Goal: Transaction & Acquisition: Purchase product/service

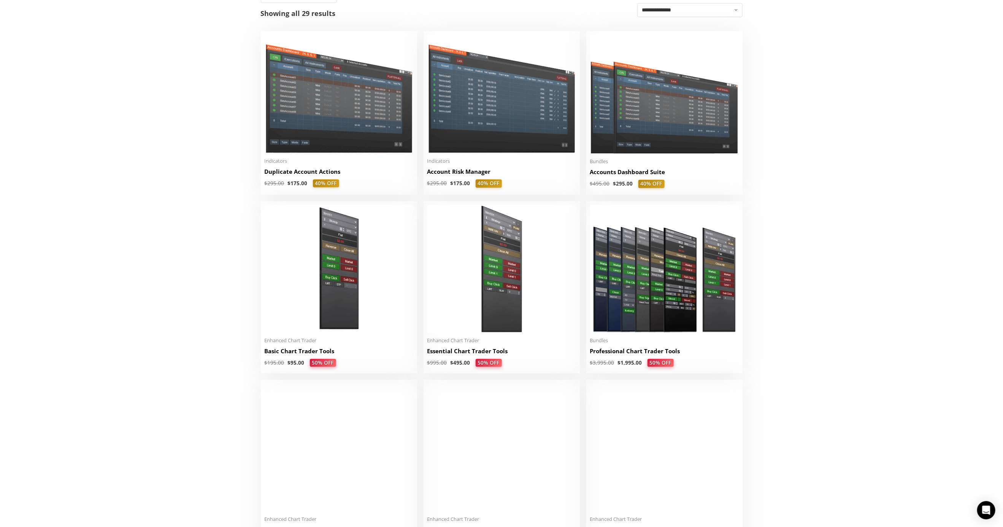
scroll to position [190, 0]
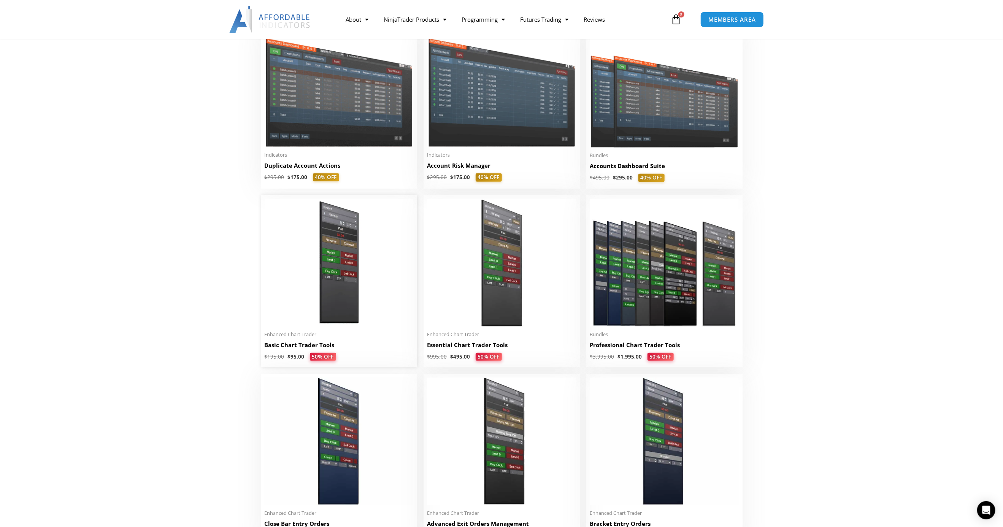
click at [303, 221] on img at bounding box center [339, 263] width 149 height 128
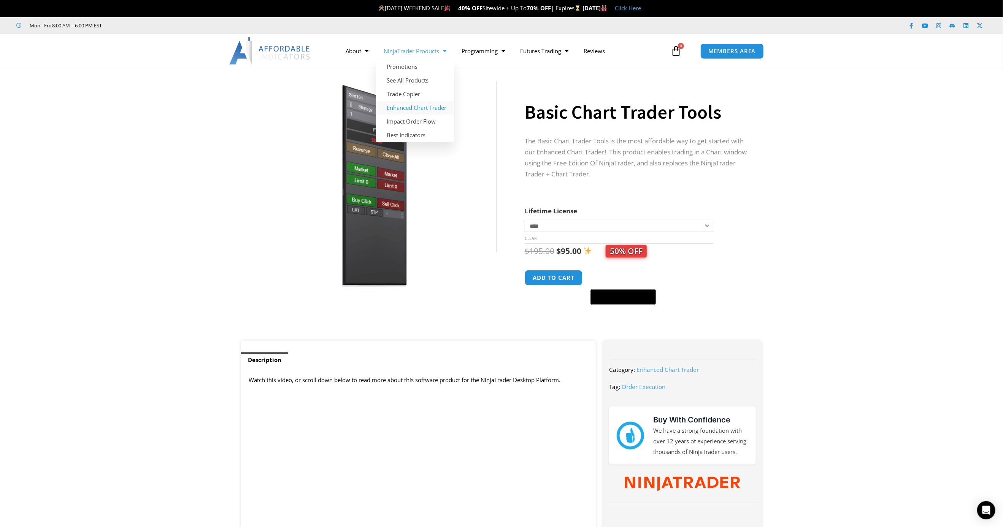
click at [418, 105] on link "Enhanced Chart Trader" at bounding box center [415, 108] width 78 height 14
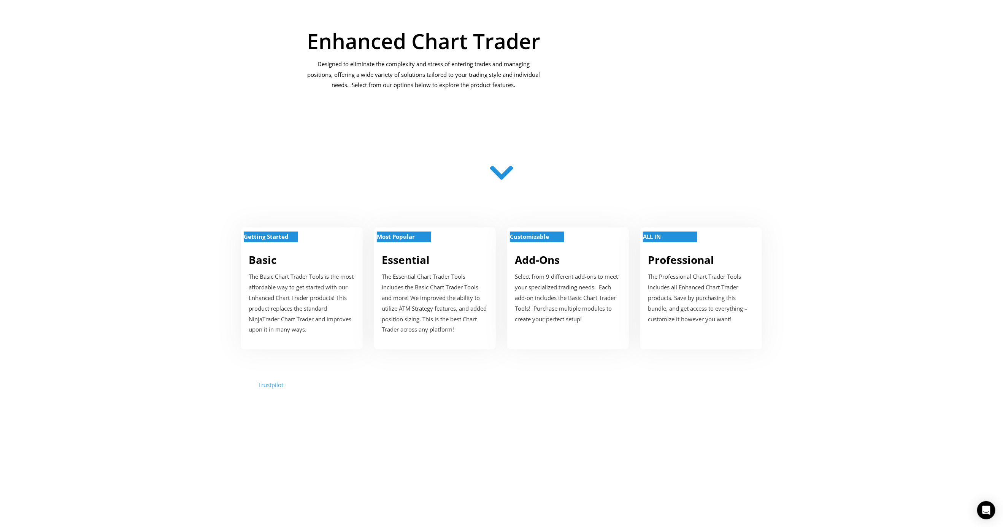
scroll to position [228, 0]
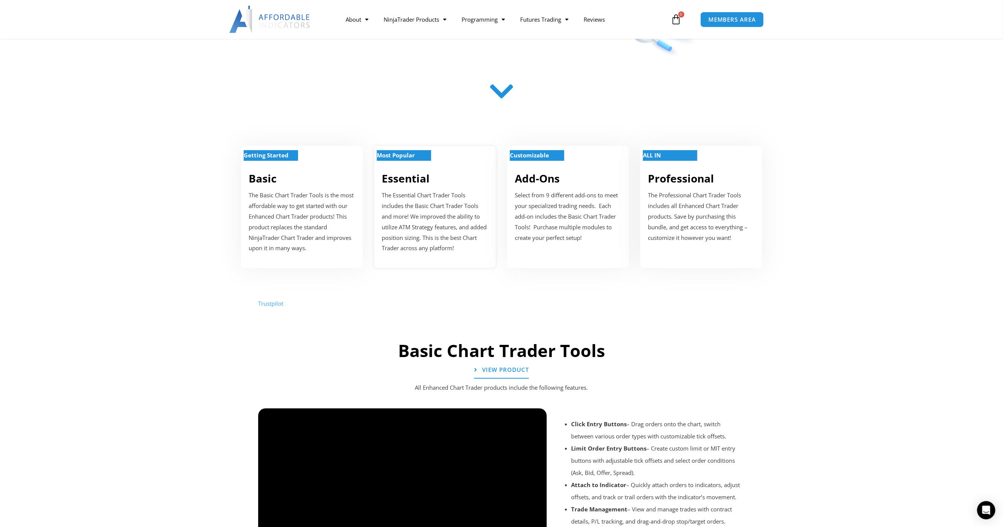
click at [396, 181] on link "Essential" at bounding box center [406, 178] width 48 height 14
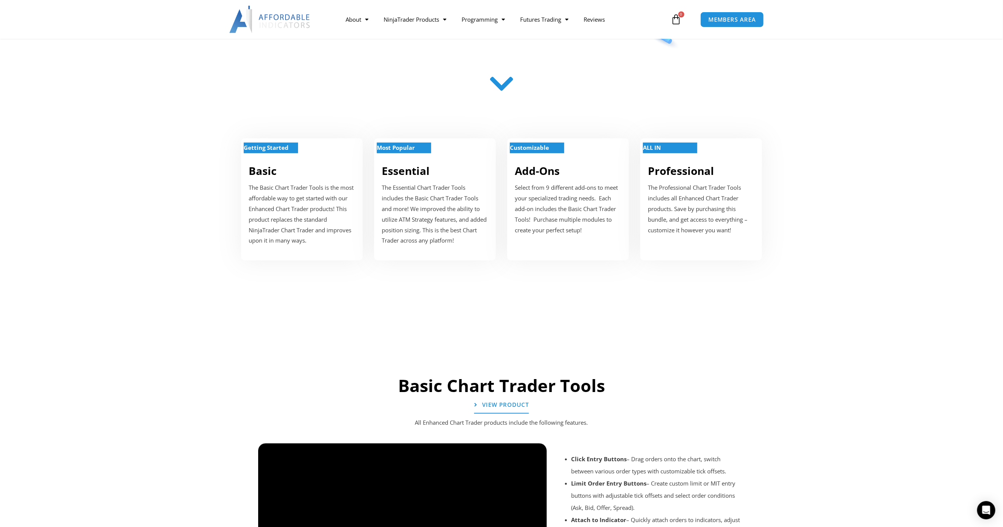
scroll to position [225, 0]
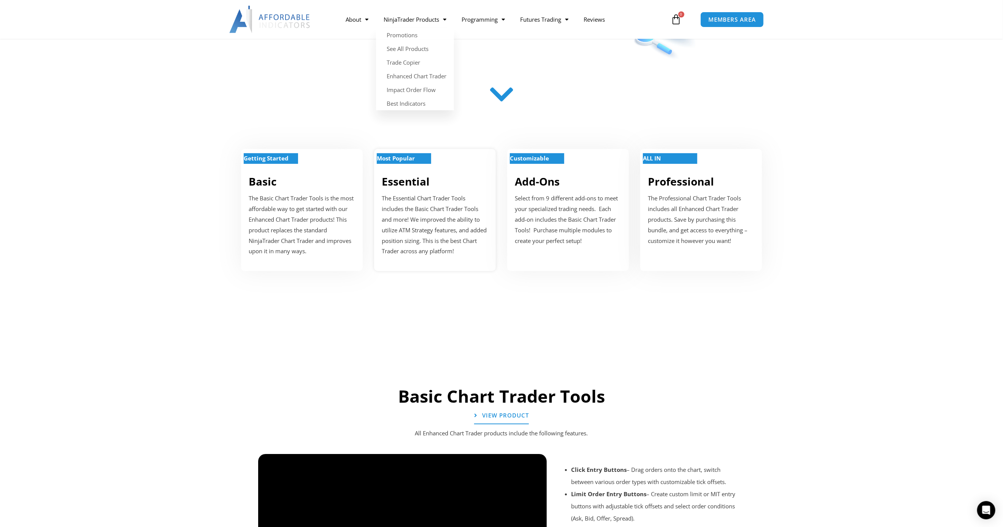
click at [425, 184] on link "Essential" at bounding box center [406, 181] width 48 height 14
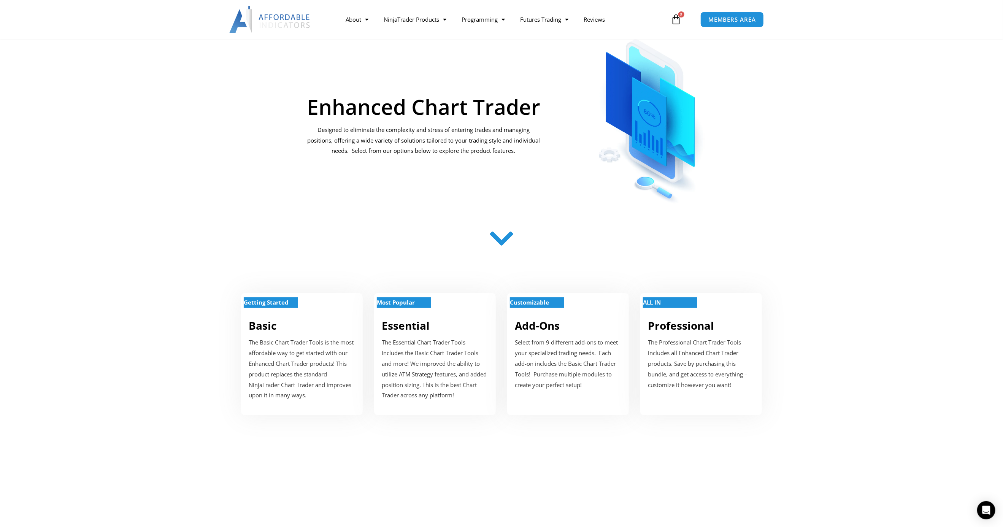
scroll to position [0, 0]
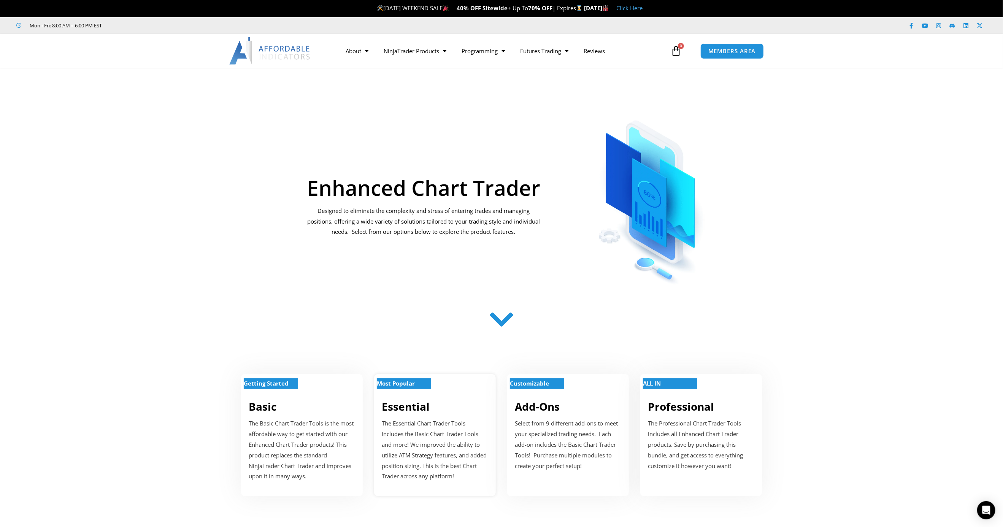
click at [399, 380] on strong "Most Popular" at bounding box center [396, 383] width 38 height 8
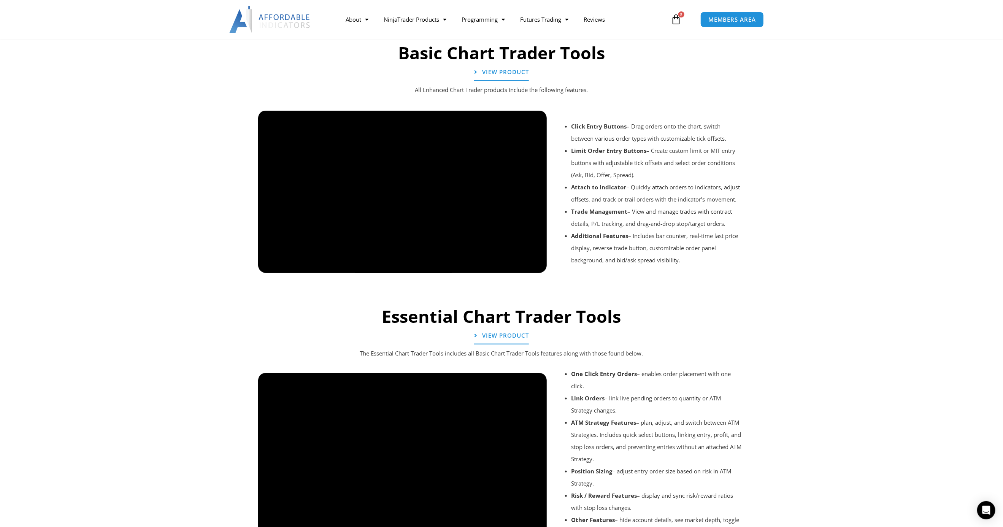
scroll to position [567, 0]
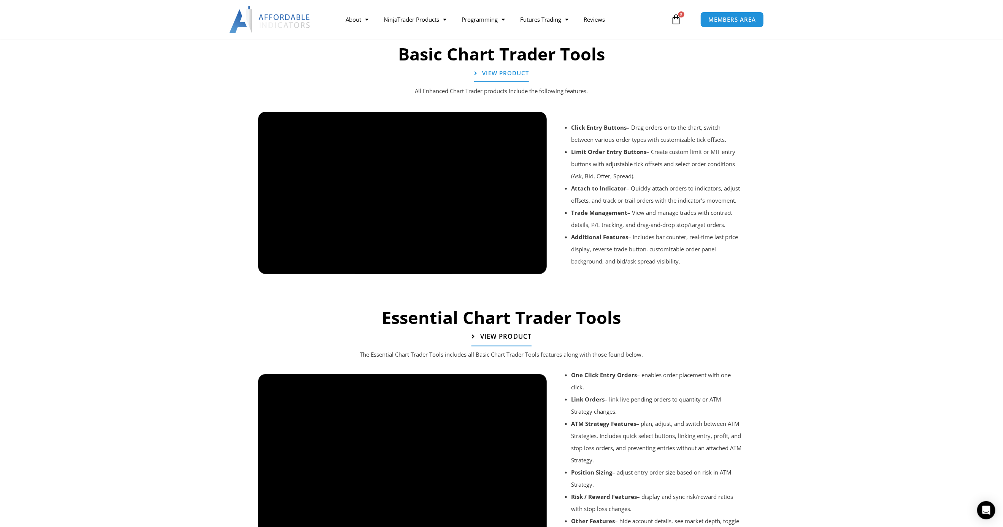
click at [507, 341] on link "View Product" at bounding box center [501, 337] width 60 height 19
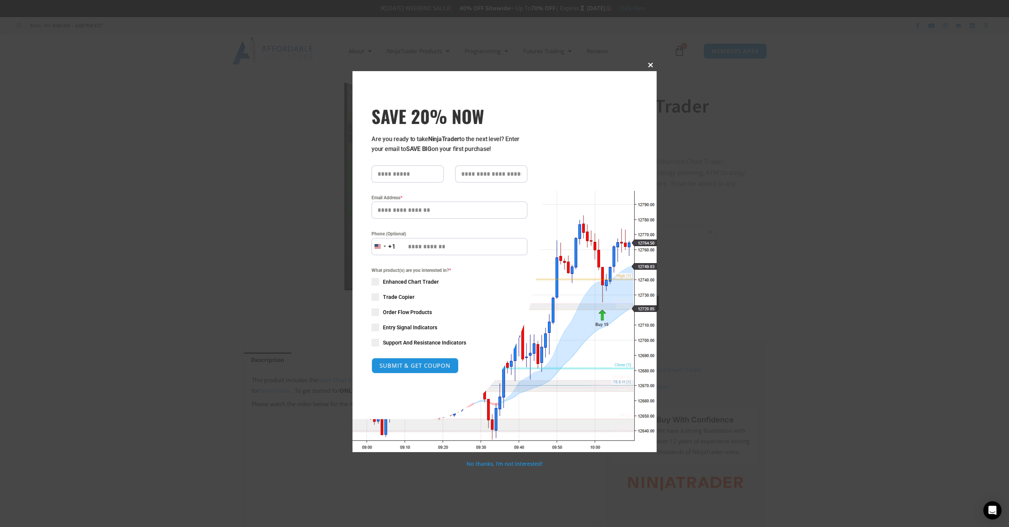
click at [650, 65] on span at bounding box center [650, 65] width 12 height 5
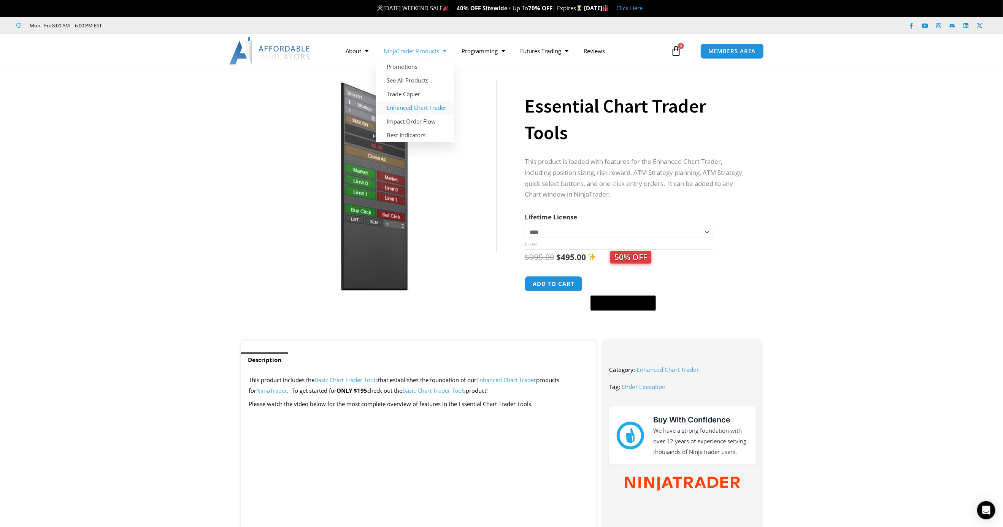
click at [414, 108] on link "Enhanced Chart Trader" at bounding box center [415, 108] width 78 height 14
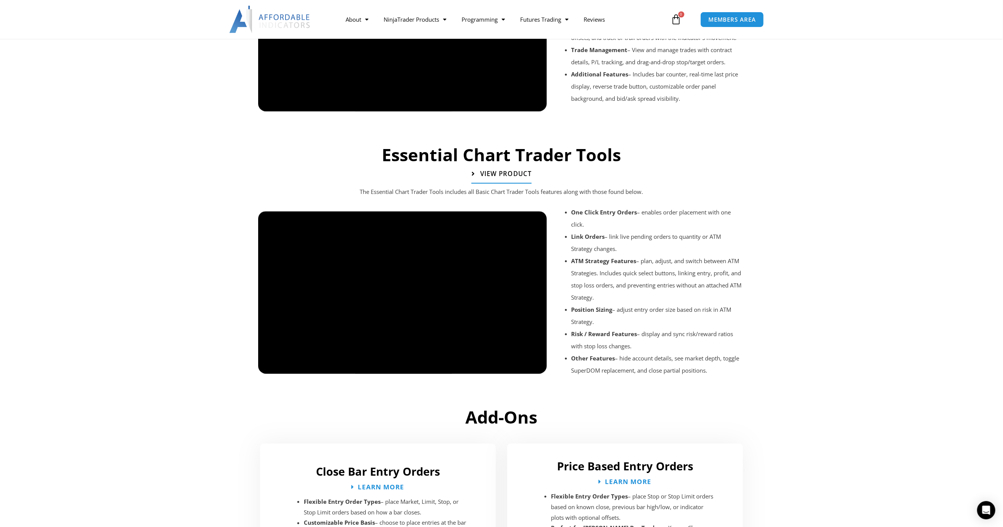
scroll to position [727, 0]
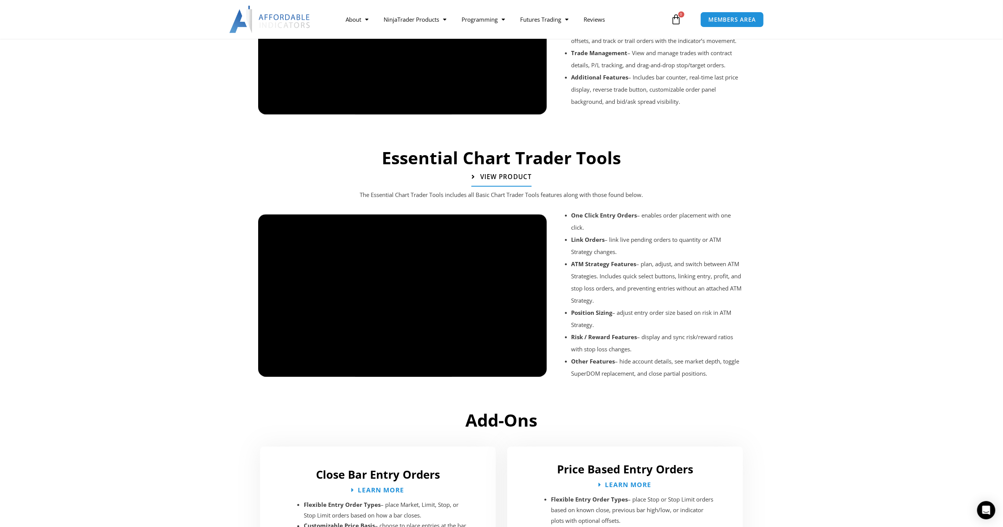
click at [497, 174] on span "View Product" at bounding box center [505, 177] width 51 height 6
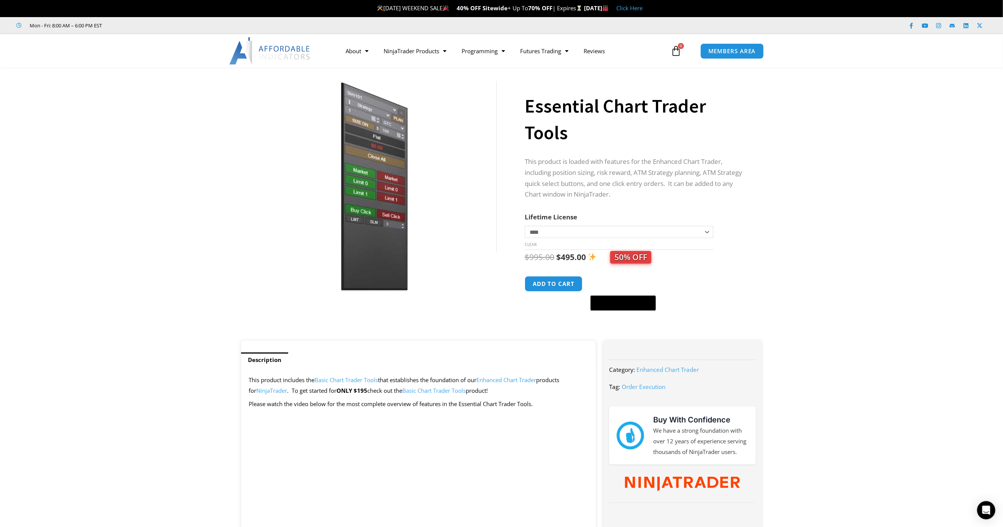
click at [547, 232] on select "**********" at bounding box center [619, 232] width 189 height 12
click at [374, 207] on img at bounding box center [374, 186] width 244 height 210
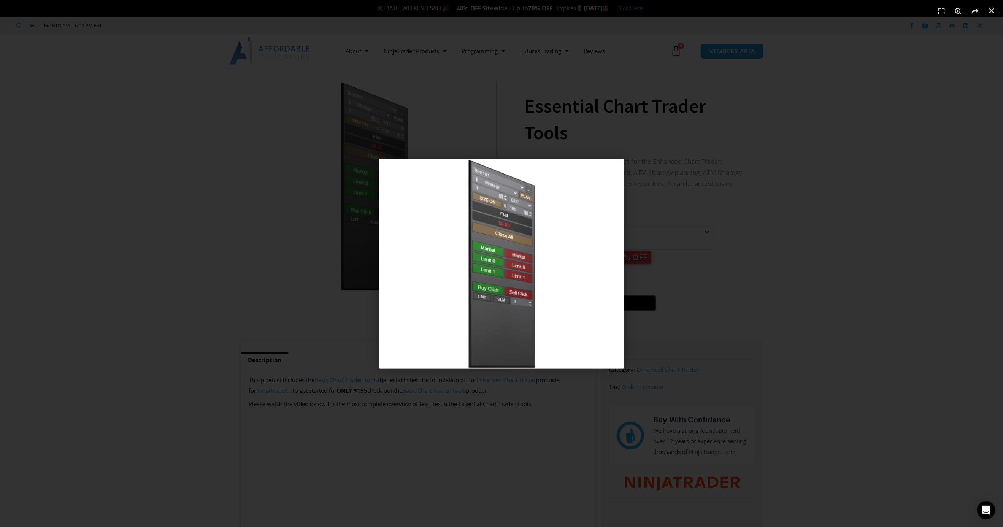
click at [288, 248] on div "1 / 1" at bounding box center [502, 264] width 950 height 474
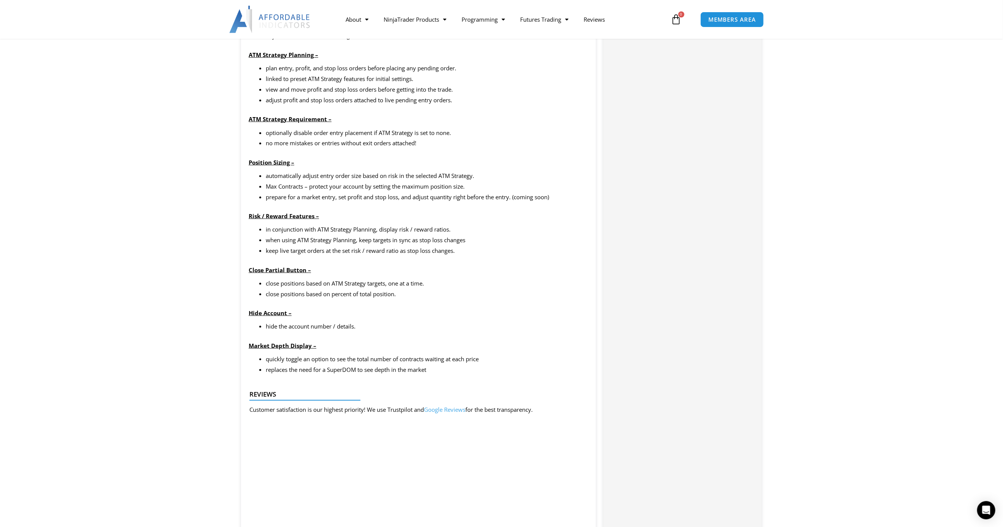
scroll to position [722, 0]
